Goal: Information Seeking & Learning: Understand process/instructions

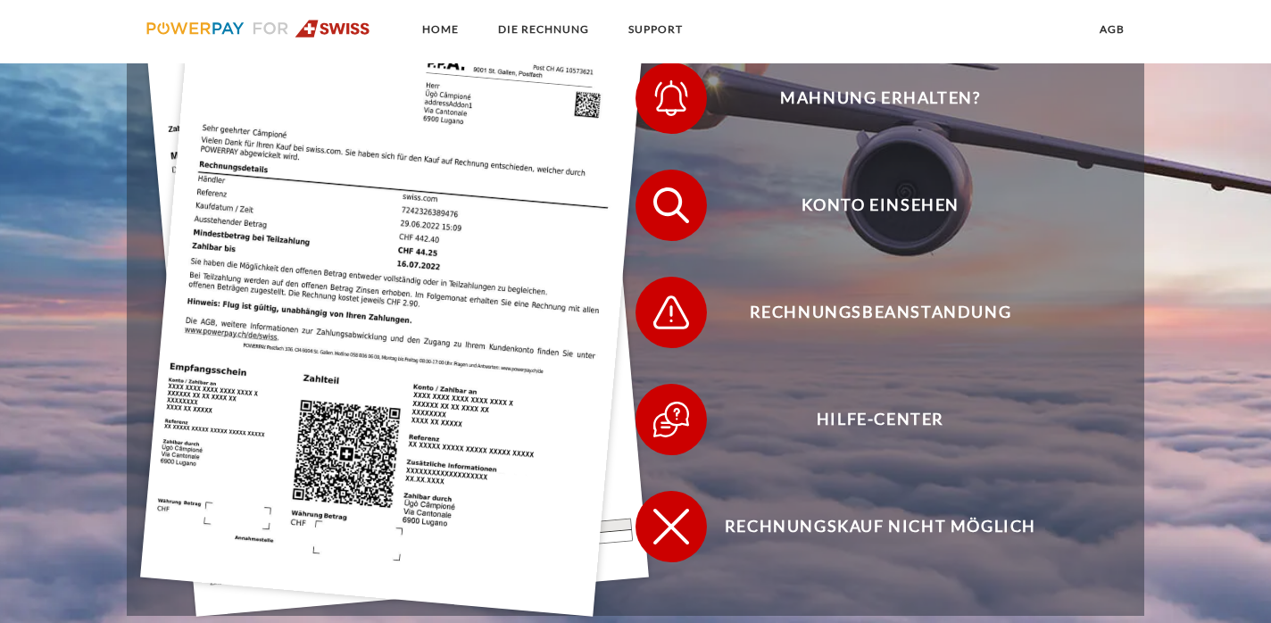
scroll to position [562, 0]
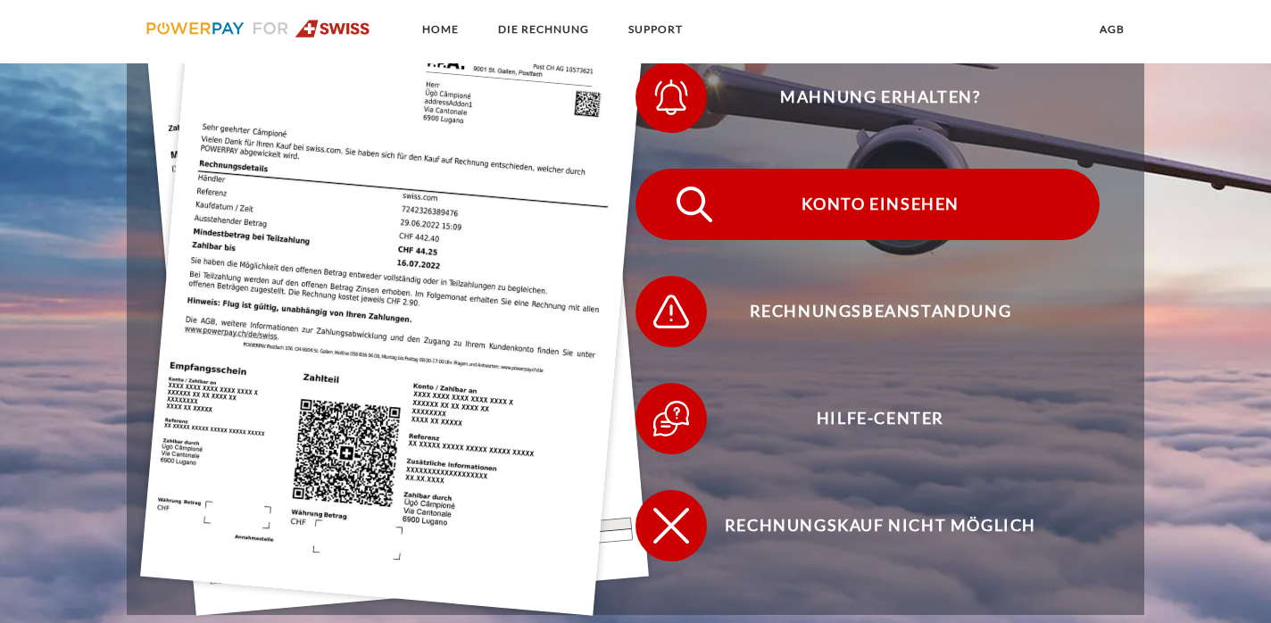
click at [892, 212] on span "Konto einsehen" at bounding box center [879, 204] width 437 height 71
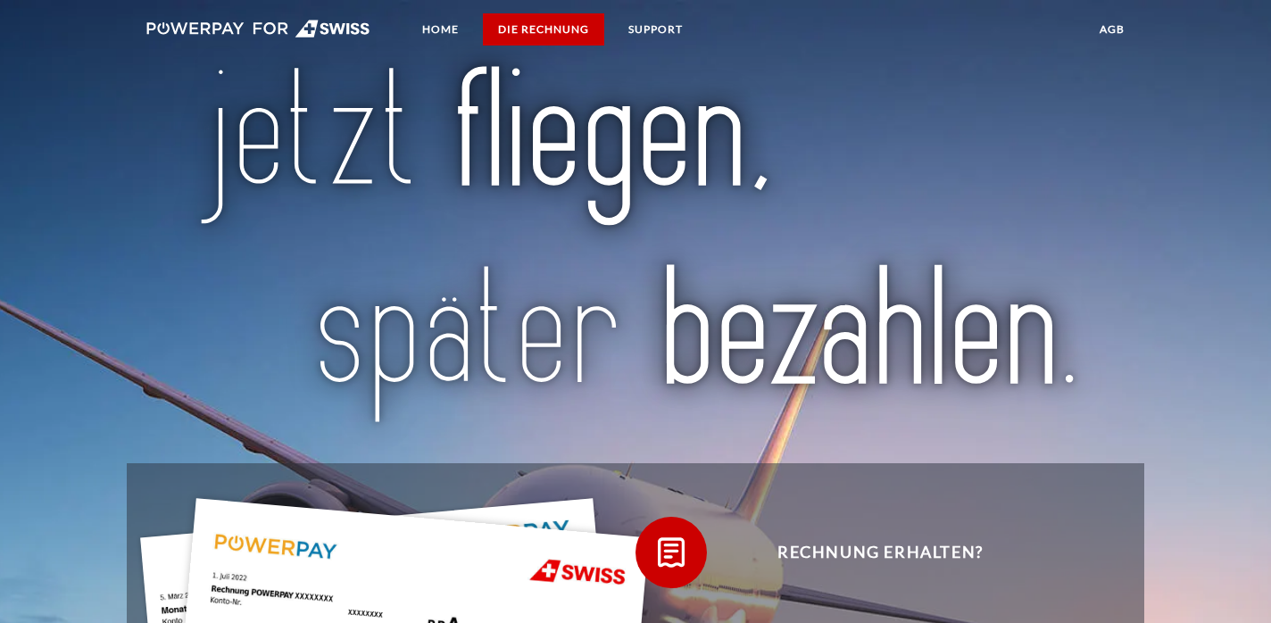
click at [556, 31] on link "DIE RECHNUNG" at bounding box center [543, 29] width 121 height 32
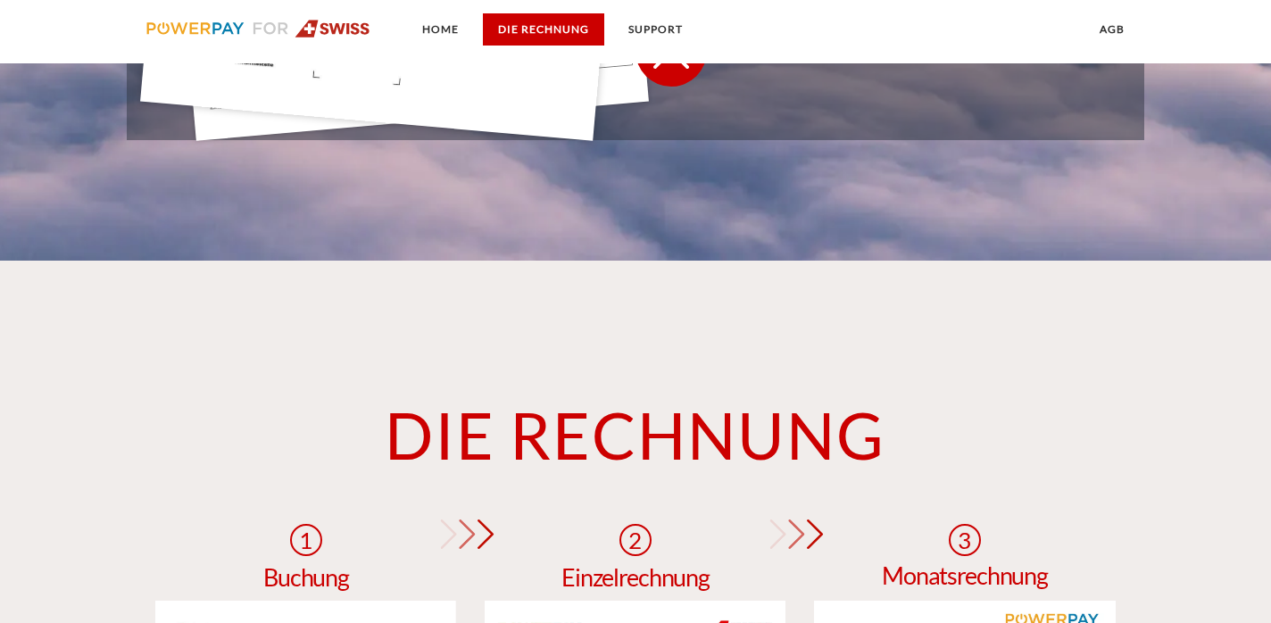
scroll to position [1298, 0]
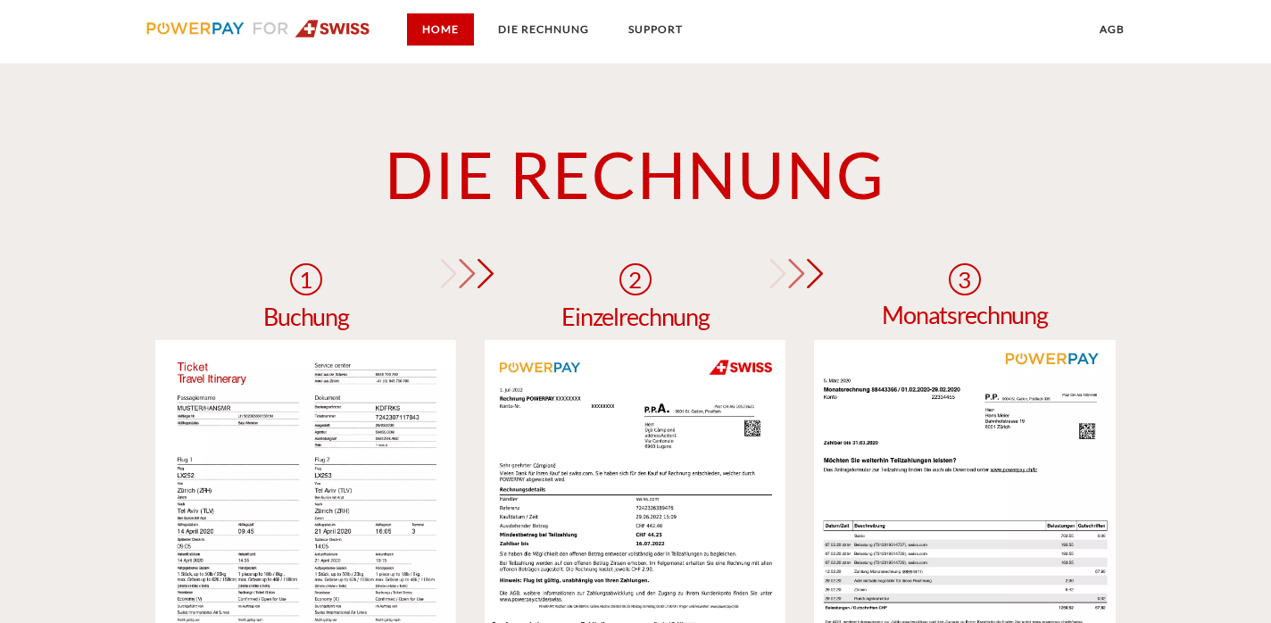
click at [442, 19] on link "Home" at bounding box center [440, 29] width 67 height 32
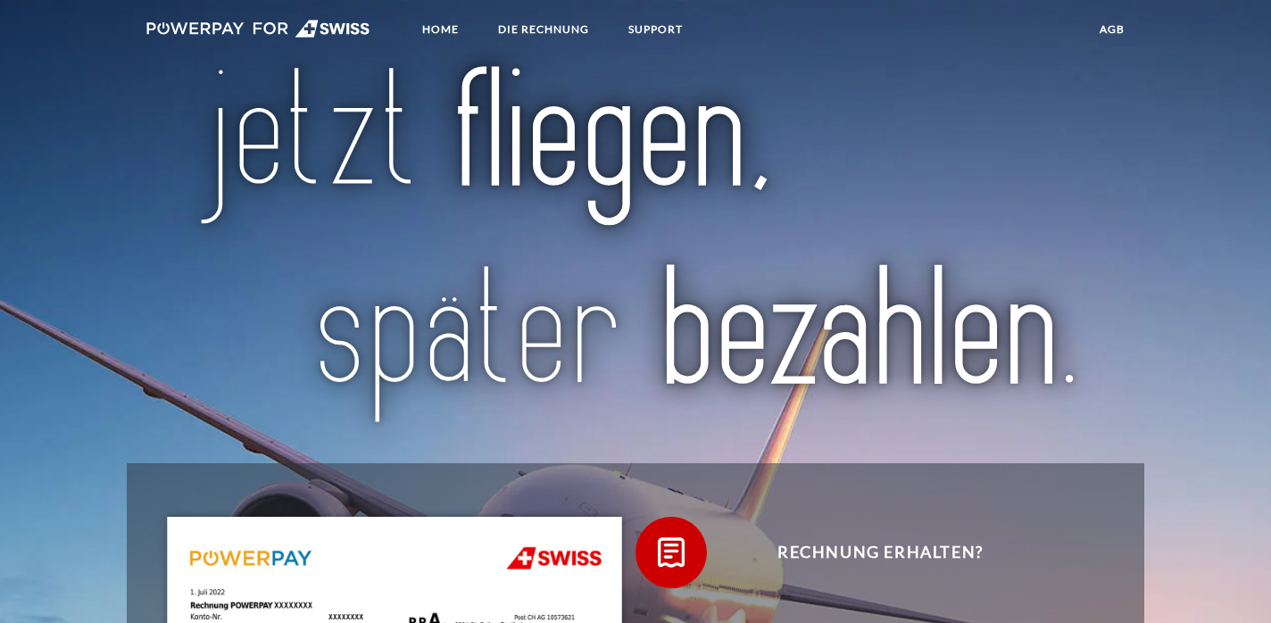
click at [239, 27] on img at bounding box center [258, 29] width 224 height 18
click at [445, 33] on link "Home" at bounding box center [440, 29] width 67 height 32
click at [584, 24] on link "DIE RECHNUNG" at bounding box center [543, 29] width 121 height 32
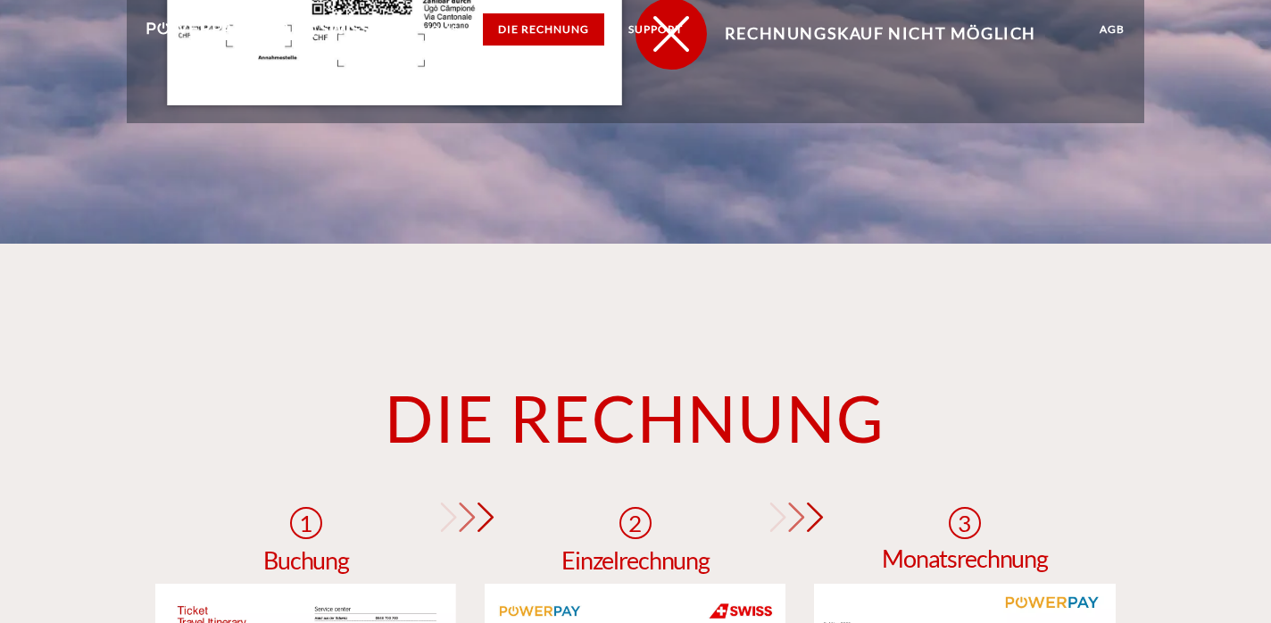
scroll to position [1298, 0]
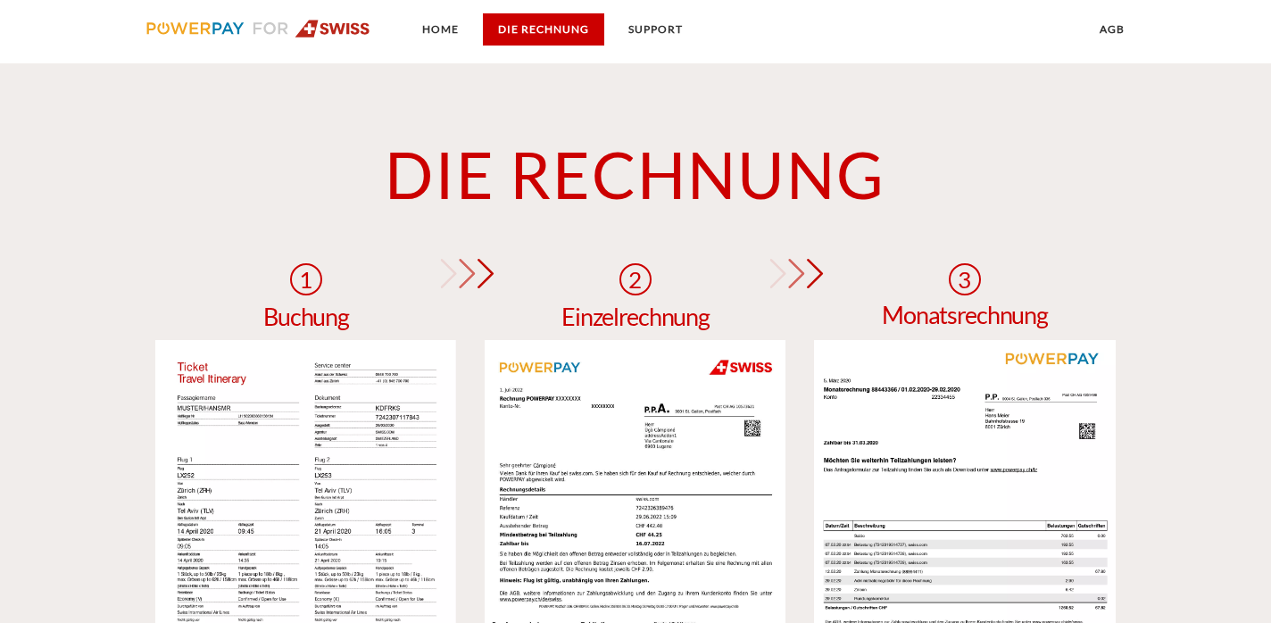
click at [589, 28] on link "DIE RECHNUNG" at bounding box center [543, 29] width 121 height 32
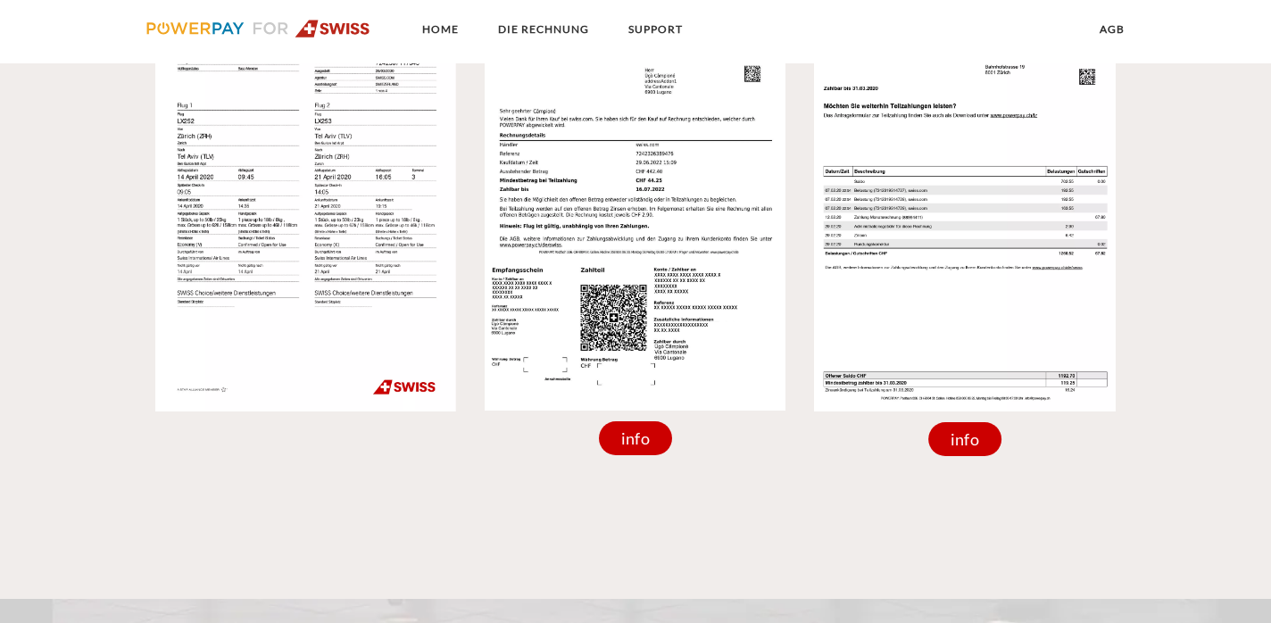
scroll to position [1654, 0]
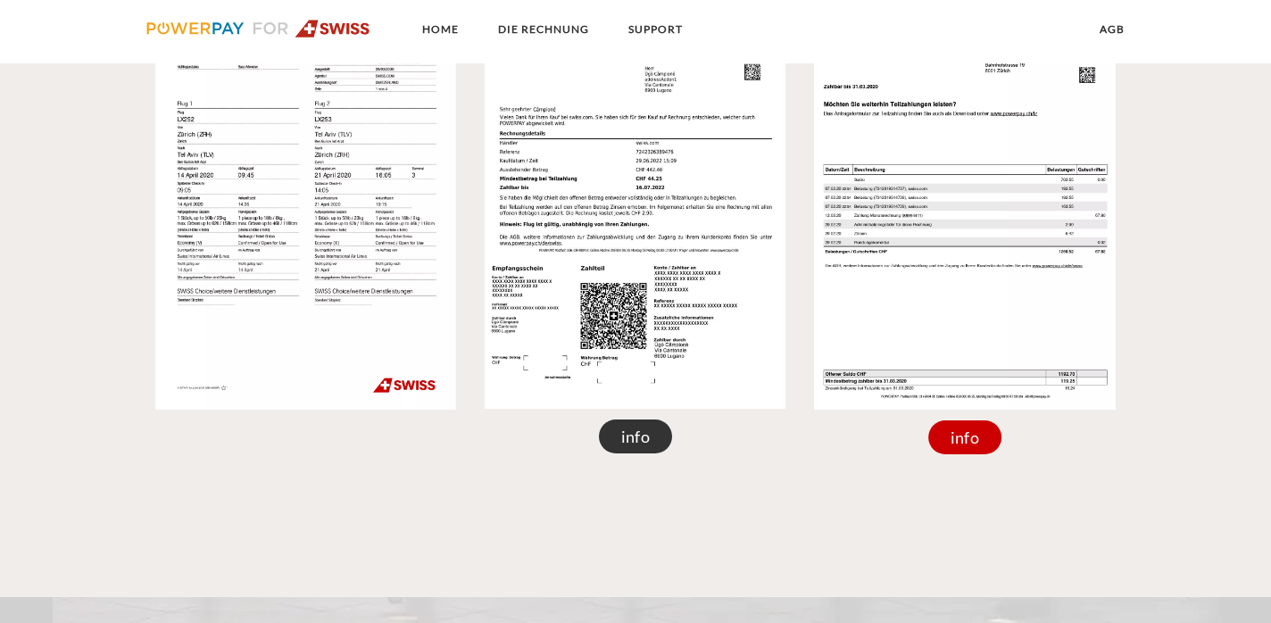
click at [647, 441] on div "info" at bounding box center [635, 437] width 73 height 34
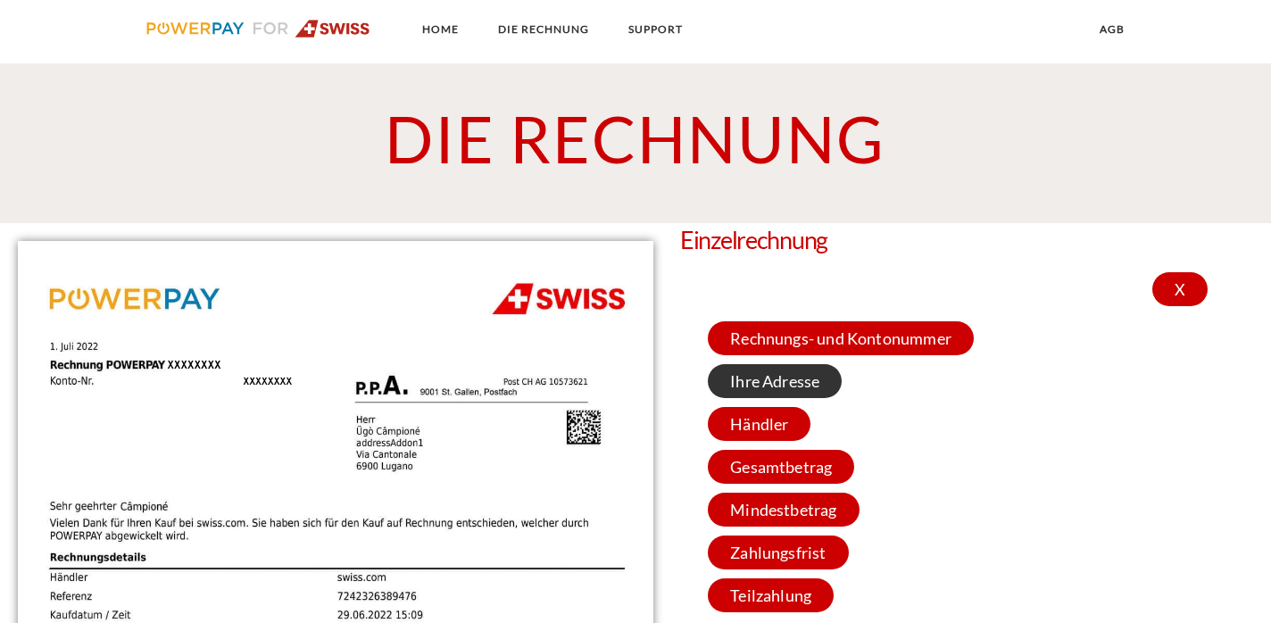
scroll to position [1337, 0]
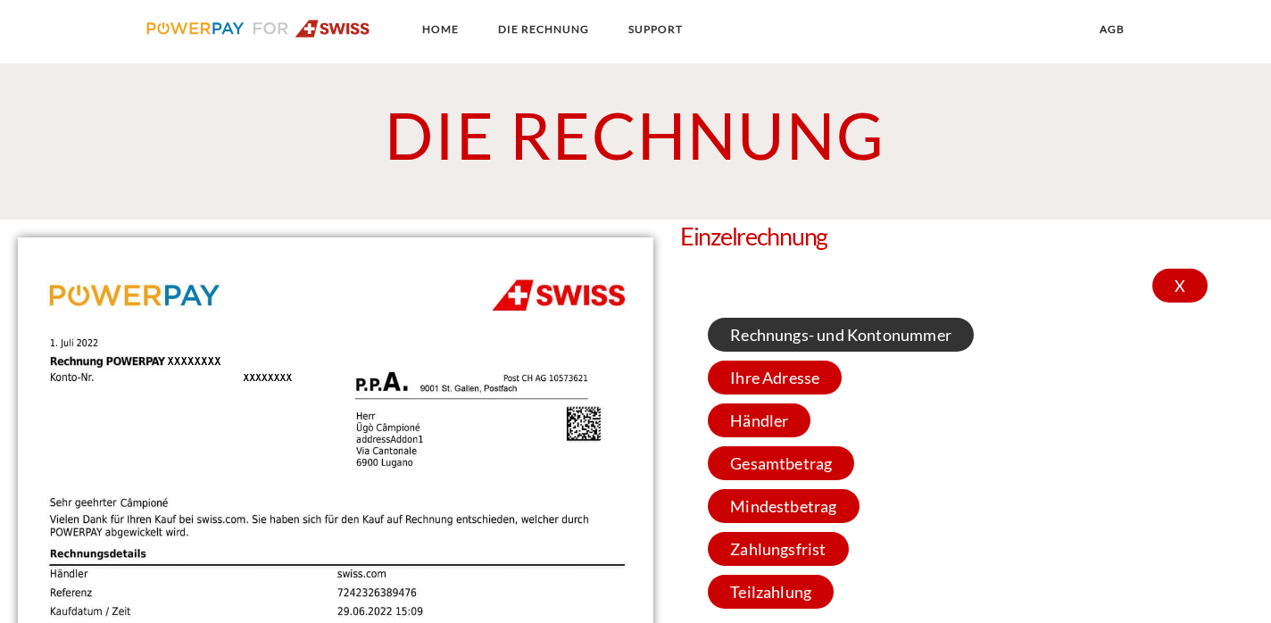
click at [904, 338] on span "Rechnungs- und Kontonummer" at bounding box center [841, 335] width 266 height 34
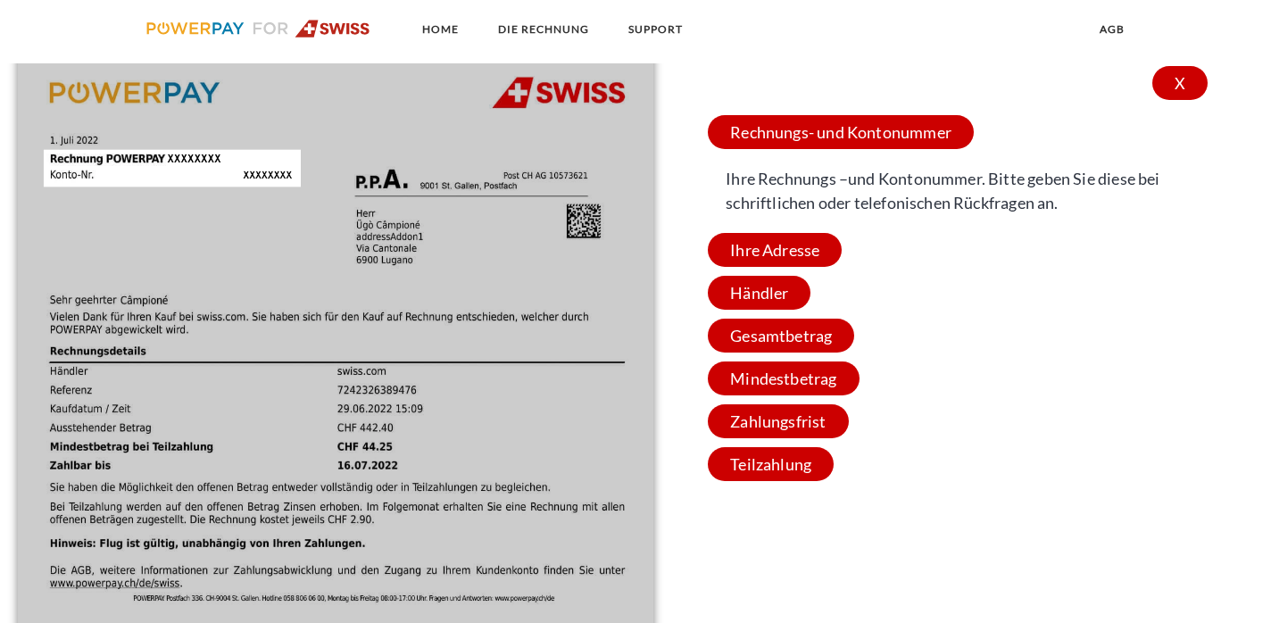
scroll to position [1540, 0]
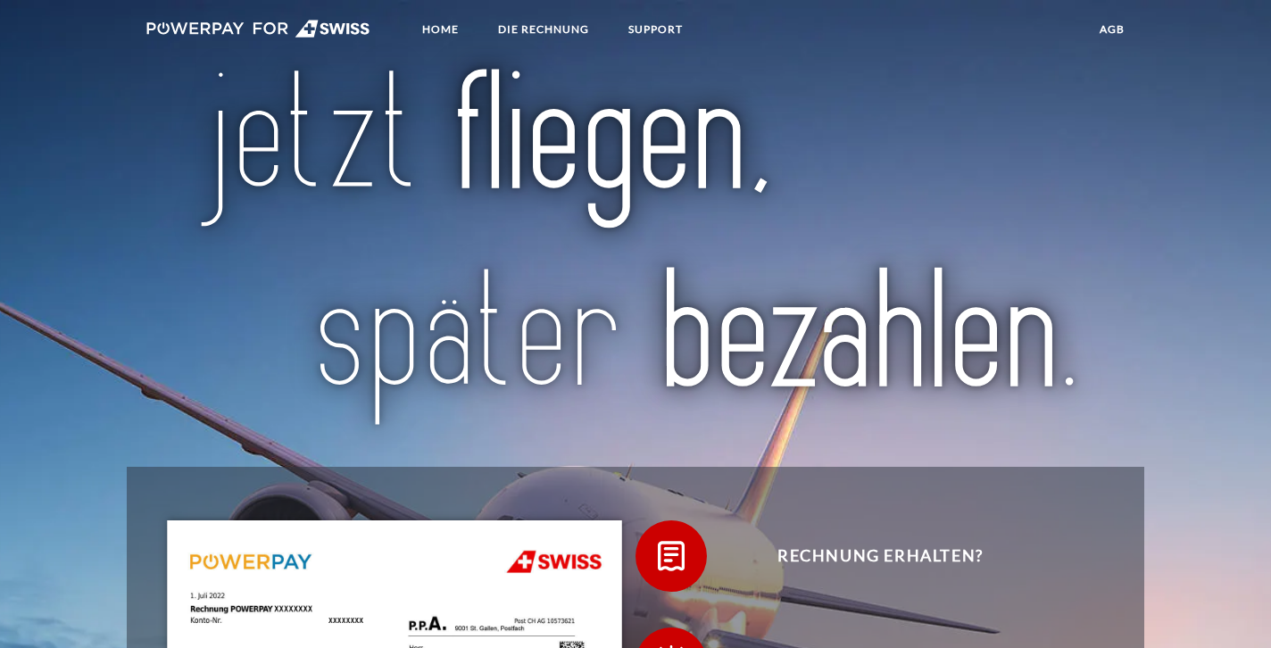
click at [891, 75] on img at bounding box center [635, 249] width 889 height 368
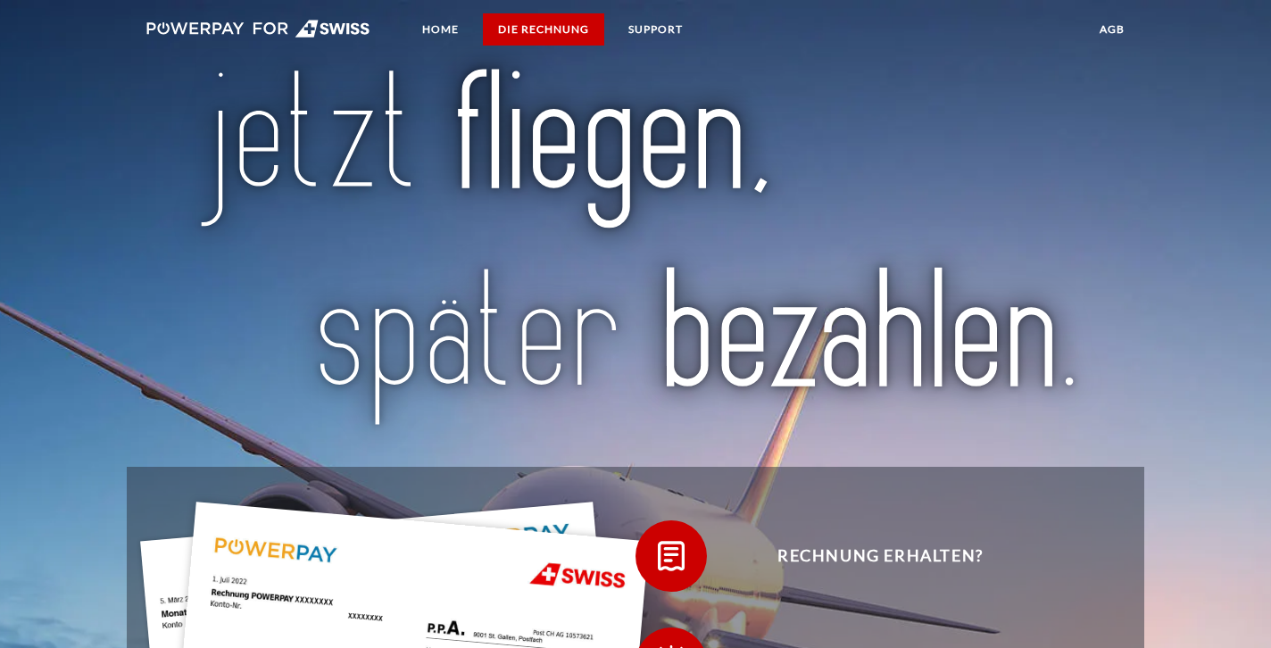
click at [535, 25] on link "DIE RECHNUNG" at bounding box center [543, 29] width 121 height 32
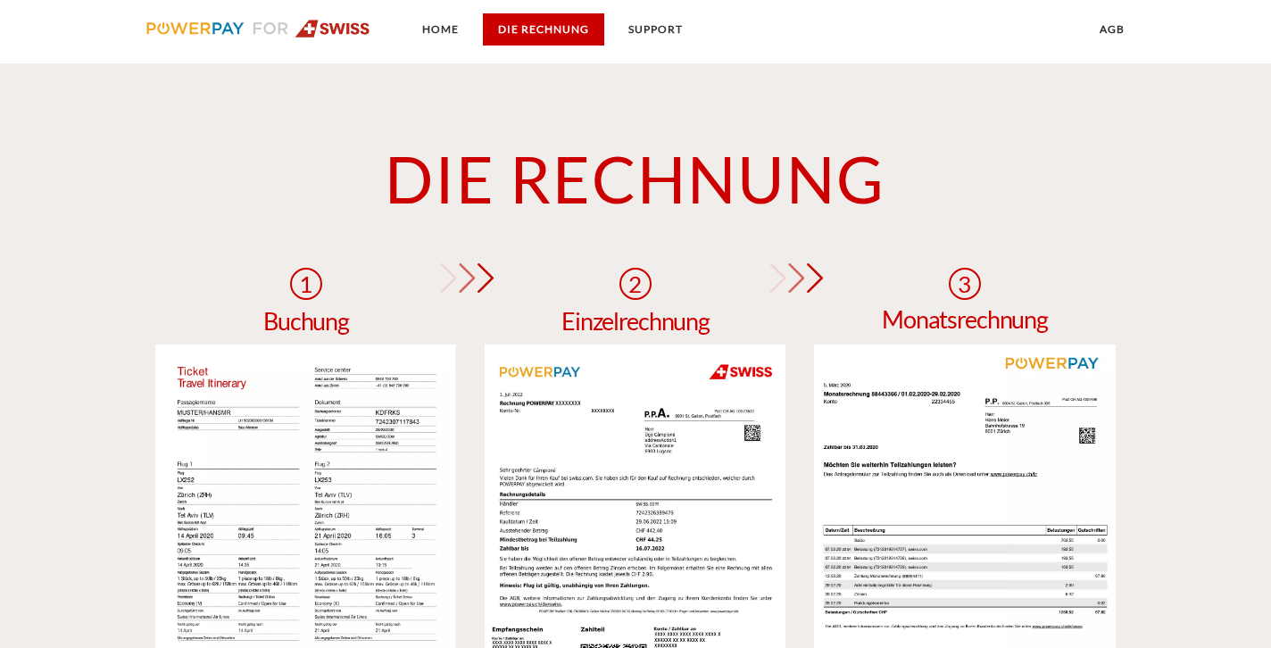
scroll to position [1303, 0]
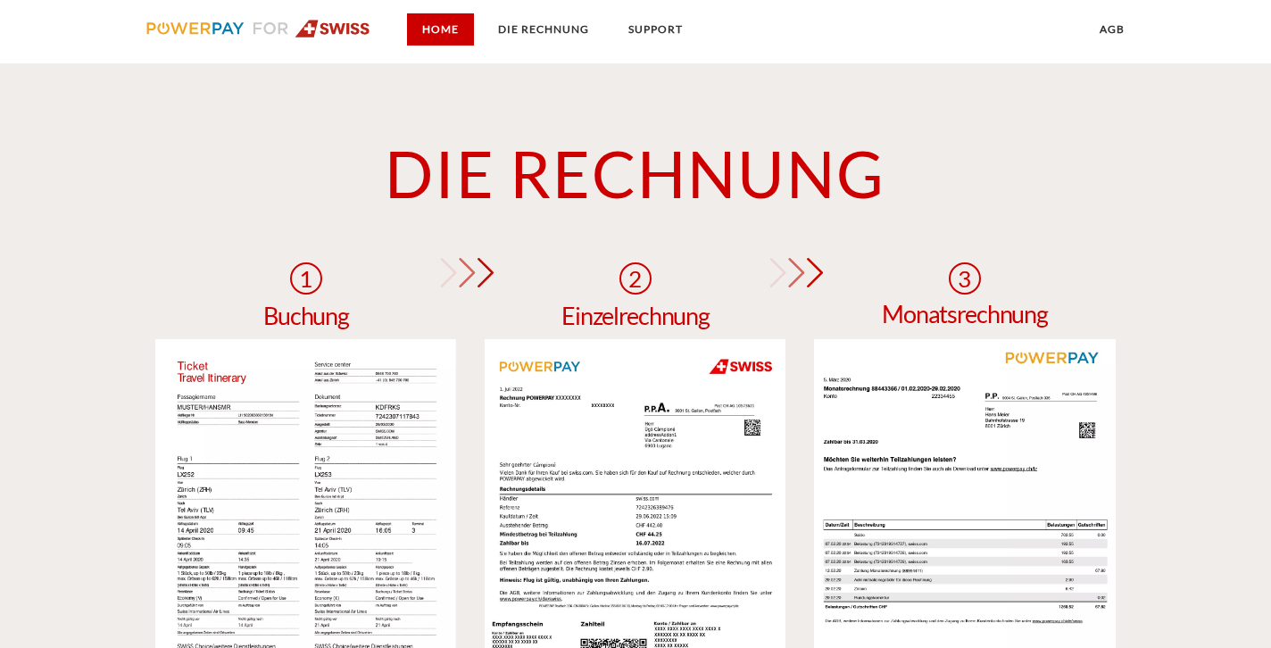
click at [443, 29] on link "Home" at bounding box center [440, 29] width 67 height 32
